Goal: Go to known website: Go to known website

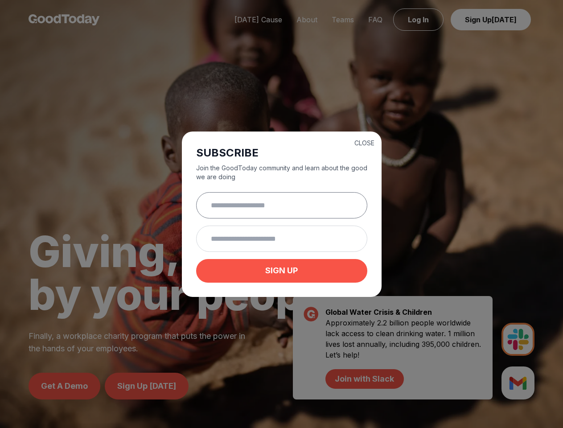
click at [281, 214] on input "text" at bounding box center [281, 205] width 171 height 26
click at [364, 142] on button "CLOSE" at bounding box center [364, 143] width 20 height 9
